Goal: Task Accomplishment & Management: Use online tool/utility

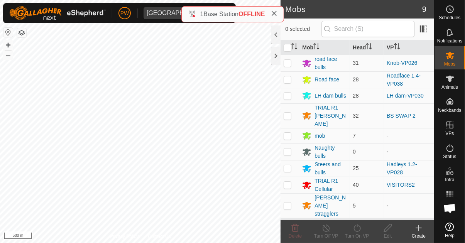
scroll to position [633, 0]
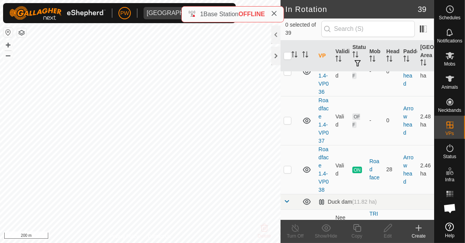
scroll to position [90, 0]
click at [291, 162] on td at bounding box center [290, 168] width 19 height 49
checkbox input "true"
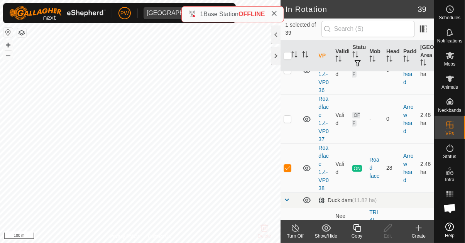
click at [359, 230] on icon at bounding box center [357, 227] width 10 height 9
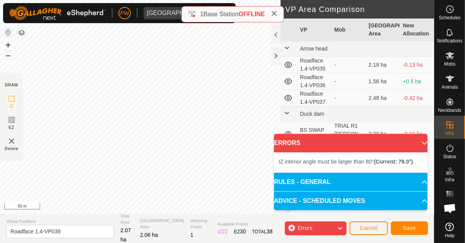
click at [0, 0] on div at bounding box center [0, 0] width 0 height 0
click at [185, 46] on div "IZ interior angle must be larger than 80° (Current: 79.0°) ." at bounding box center [185, 46] width 0 height 0
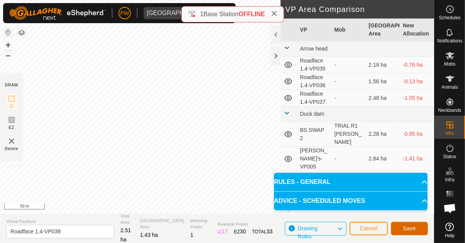
click at [408, 227] on span "Save" at bounding box center [409, 228] width 13 height 6
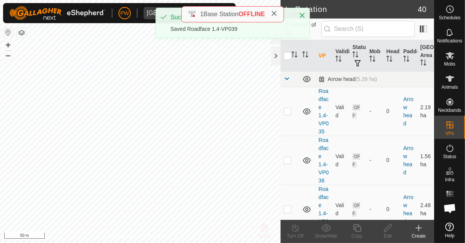
click at [453, 60] on icon at bounding box center [449, 55] width 9 height 9
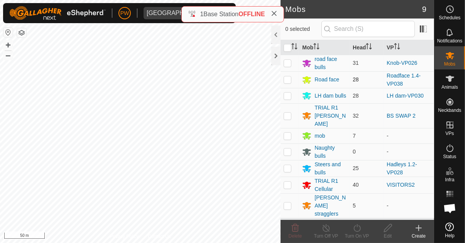
click at [291, 81] on p-checkbox at bounding box center [288, 79] width 8 height 6
checkbox input "true"
click at [353, 233] on div "Turn On VP" at bounding box center [356, 236] width 31 height 7
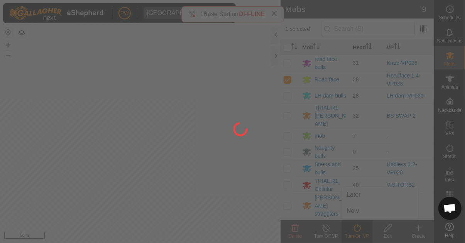
click at [361, 212] on div at bounding box center [232, 121] width 465 height 243
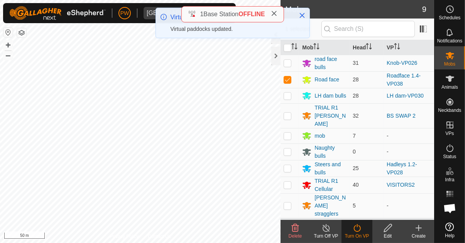
click at [356, 230] on icon at bounding box center [357, 227] width 10 height 9
click at [356, 237] on div "Turn On VP" at bounding box center [356, 236] width 31 height 7
click at [357, 210] on span "Now" at bounding box center [353, 210] width 12 height 9
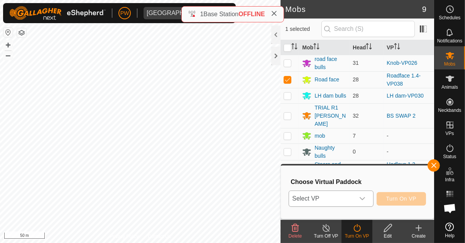
click at [364, 201] on icon "dropdown trigger" at bounding box center [362, 199] width 6 height 6
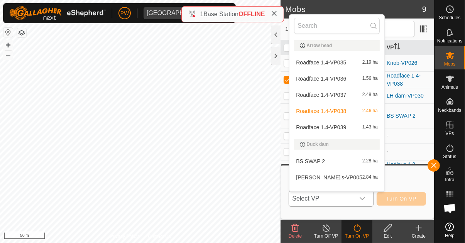
click at [343, 129] on span "Roadface 1.4-VP039" at bounding box center [321, 127] width 50 height 5
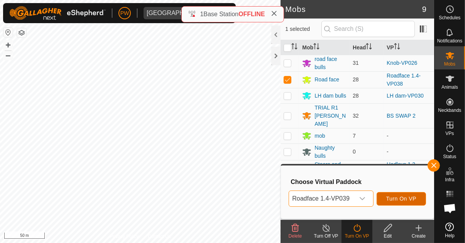
click at [409, 200] on span "Turn On VP" at bounding box center [401, 199] width 30 height 6
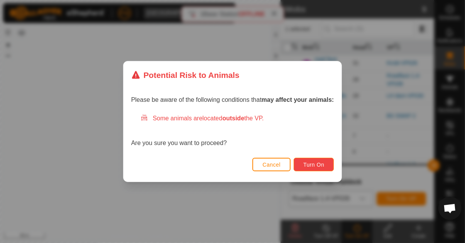
click at [314, 168] on button "Turn On" at bounding box center [314, 165] width 40 height 14
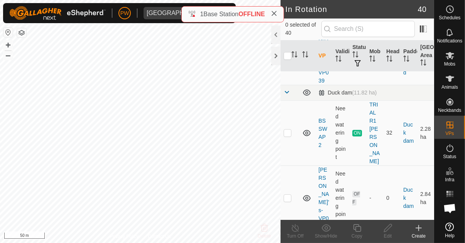
scroll to position [247, 0]
click at [293, 126] on td at bounding box center [290, 132] width 19 height 65
checkbox input "true"
click at [355, 228] on icon at bounding box center [357, 227] width 10 height 9
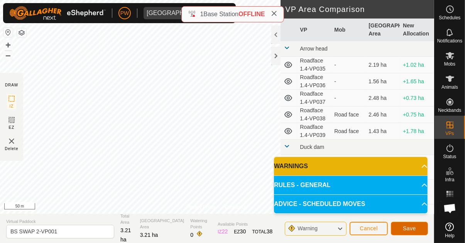
click at [409, 228] on span "Save" at bounding box center [409, 228] width 13 height 6
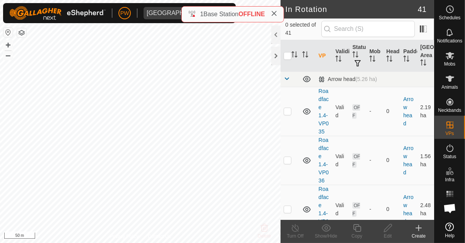
click at [453, 60] on es-mob-svg-icon at bounding box center [450, 55] width 14 height 12
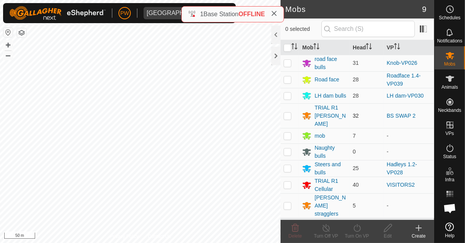
click at [291, 114] on p-checkbox at bounding box center [288, 116] width 8 height 6
checkbox input "true"
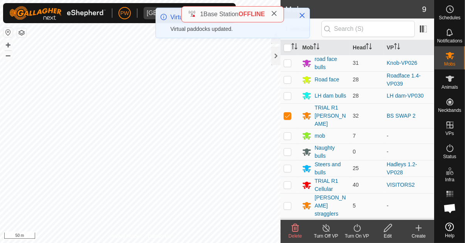
click at [358, 233] on div "Turn On VP" at bounding box center [356, 236] width 31 height 7
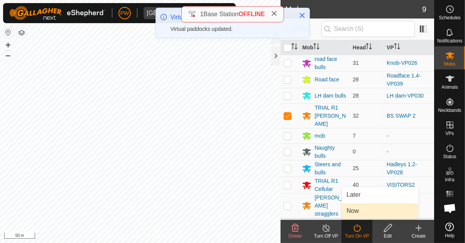
click at [365, 213] on link "Now" at bounding box center [380, 210] width 76 height 15
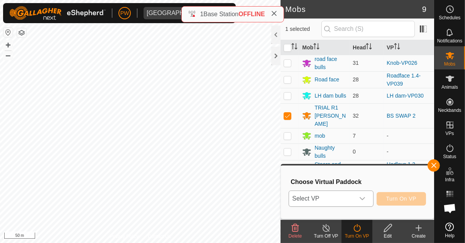
click at [367, 200] on div "dropdown trigger" at bounding box center [362, 198] width 15 height 15
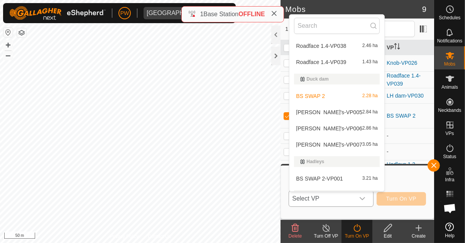
scroll to position [64, 0]
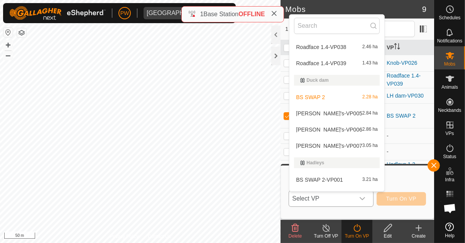
click at [365, 115] on span "2.84 ha" at bounding box center [369, 113] width 15 height 5
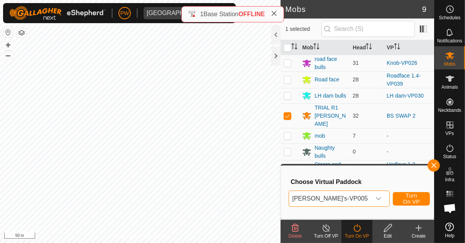
click at [375, 200] on icon "dropdown trigger" at bounding box center [378, 199] width 6 height 6
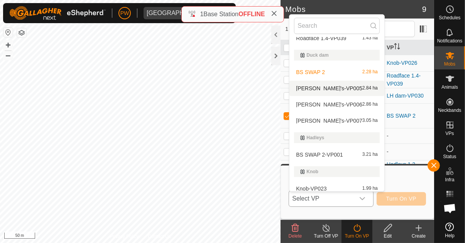
scroll to position [107, 0]
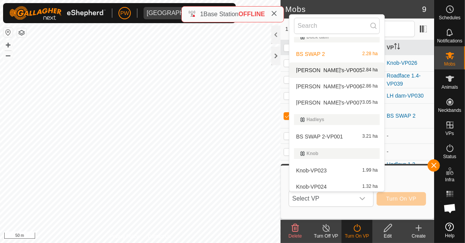
click at [347, 140] on div "BS SWAP 2-VP001 3.21 ha" at bounding box center [337, 136] width 86 height 9
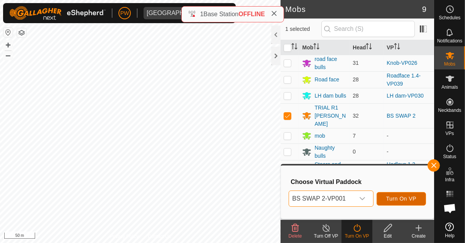
click at [407, 199] on span "Turn On VP" at bounding box center [401, 199] width 30 height 6
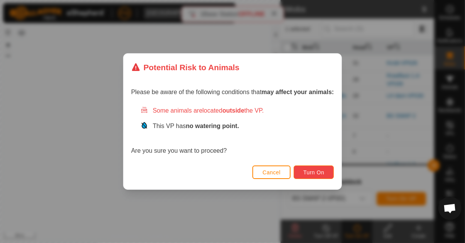
click at [318, 176] on button "Turn On" at bounding box center [314, 173] width 40 height 14
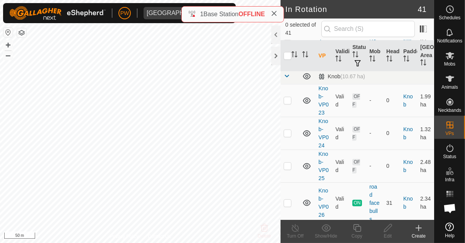
scroll to position [621, 0]
click at [291, 182] on td at bounding box center [290, 202] width 19 height 41
checkbox input "true"
click at [357, 230] on icon at bounding box center [357, 227] width 10 height 9
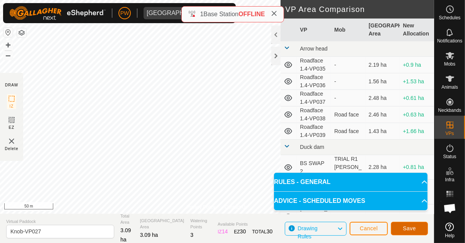
click at [409, 230] on span "Save" at bounding box center [409, 228] width 13 height 6
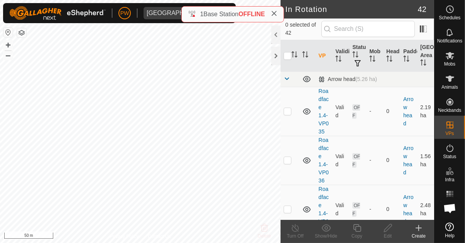
click at [453, 59] on icon at bounding box center [449, 55] width 9 height 9
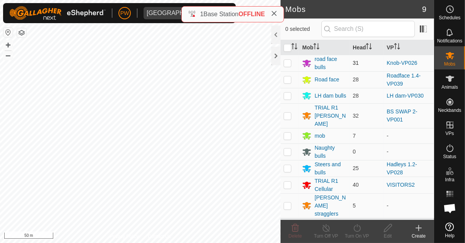
click at [289, 65] on p-checkbox at bounding box center [288, 63] width 8 height 6
checkbox input "true"
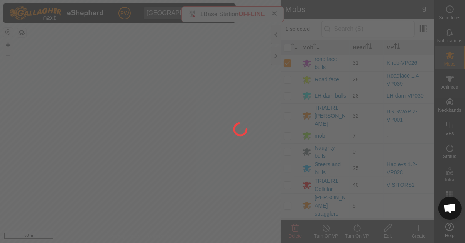
click at [359, 229] on div at bounding box center [232, 121] width 465 height 243
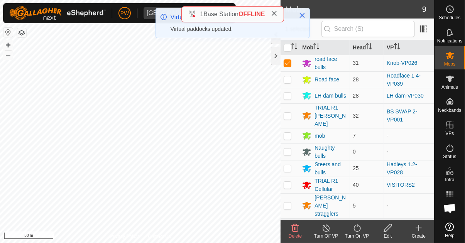
click at [357, 235] on div "Turn On VP" at bounding box center [356, 236] width 31 height 7
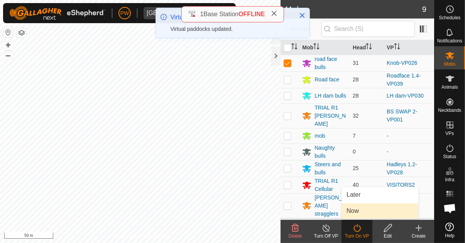
click at [370, 213] on link "Now" at bounding box center [380, 210] width 76 height 15
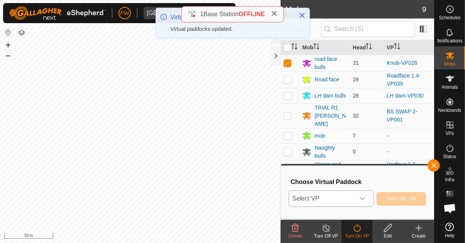
click at [364, 198] on icon "dropdown trigger" at bounding box center [362, 199] width 6 height 6
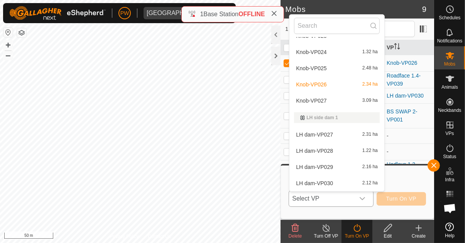
scroll to position [245, 0]
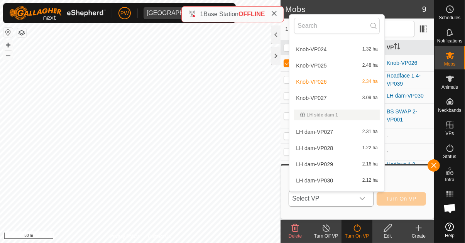
click at [332, 96] on div "Knob-VP027 3.09 ha" at bounding box center [337, 97] width 86 height 9
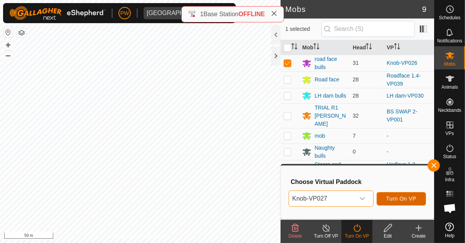
click at [404, 197] on span "Turn On VP" at bounding box center [401, 199] width 30 height 6
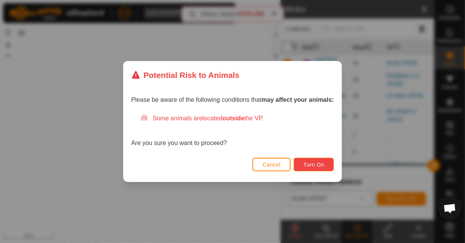
click at [308, 166] on span "Turn On" at bounding box center [313, 165] width 21 height 6
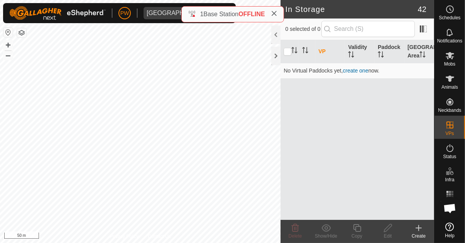
scroll to position [633, 0]
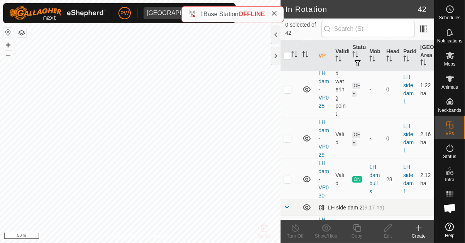
scroll to position [877, 0]
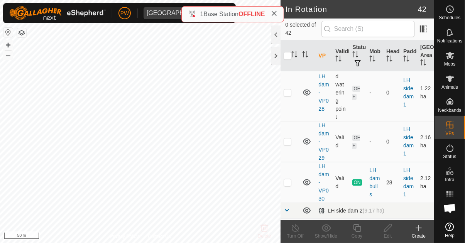
click at [287, 179] on p-checkbox at bounding box center [288, 182] width 8 height 6
checkbox input "true"
click at [358, 230] on icon at bounding box center [357, 227] width 10 height 9
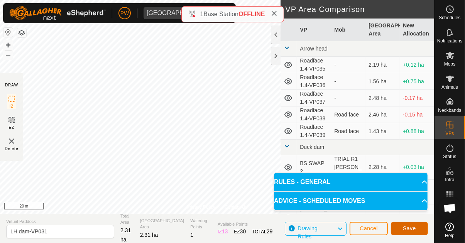
click at [412, 223] on button "Save" at bounding box center [409, 229] width 37 height 14
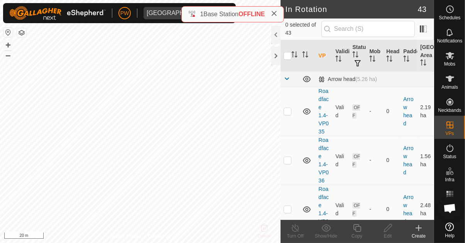
click at [453, 59] on icon at bounding box center [449, 55] width 9 height 9
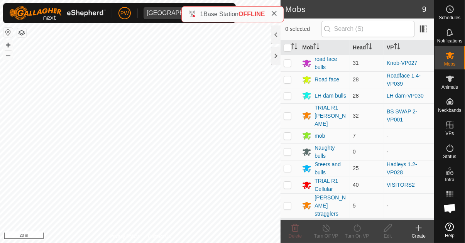
click at [288, 96] on p-checkbox at bounding box center [288, 96] width 8 height 6
checkbox input "true"
click at [358, 230] on icon at bounding box center [357, 227] width 10 height 9
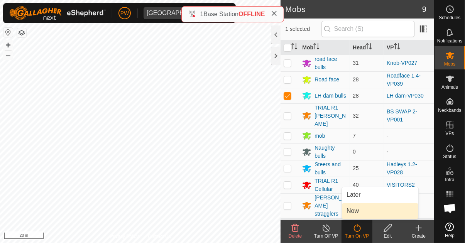
click at [373, 214] on link "Now" at bounding box center [380, 210] width 76 height 15
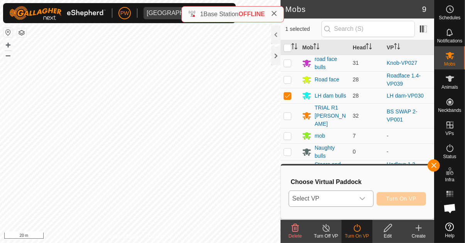
click at [368, 200] on div "dropdown trigger" at bounding box center [362, 198] width 15 height 15
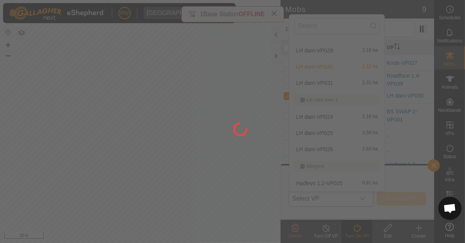
scroll to position [362, 0]
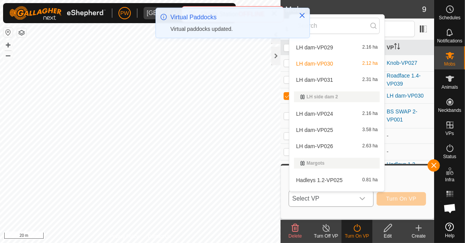
click at [341, 79] on div "LH dam-VP031 2.31 ha" at bounding box center [337, 79] width 86 height 9
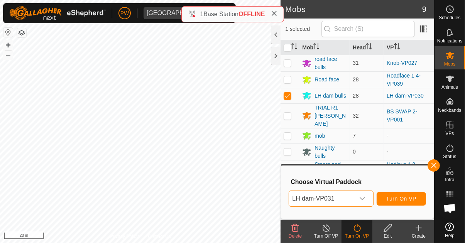
click at [370, 201] on div "dropdown trigger" at bounding box center [362, 198] width 15 height 15
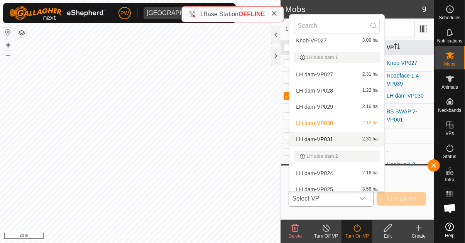
scroll to position [300, 0]
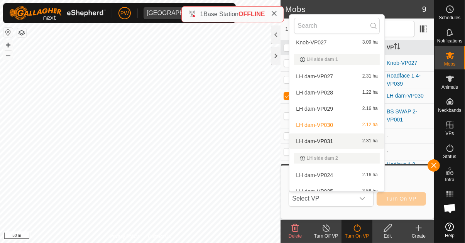
click at [337, 142] on div "LH dam-VP031 2.31 ha" at bounding box center [337, 141] width 86 height 9
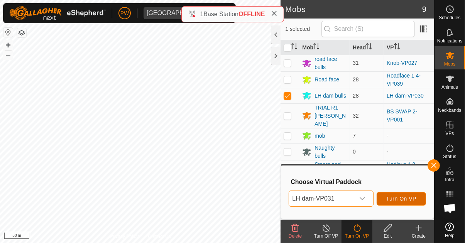
click at [401, 199] on span "Turn On VP" at bounding box center [401, 199] width 30 height 6
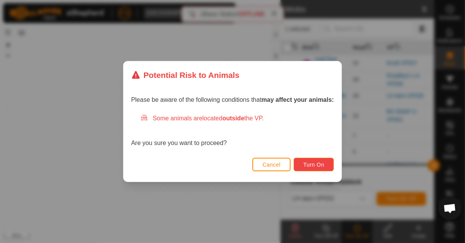
click at [316, 164] on span "Turn On" at bounding box center [313, 165] width 21 height 6
